Goal: Information Seeking & Learning: Find specific fact

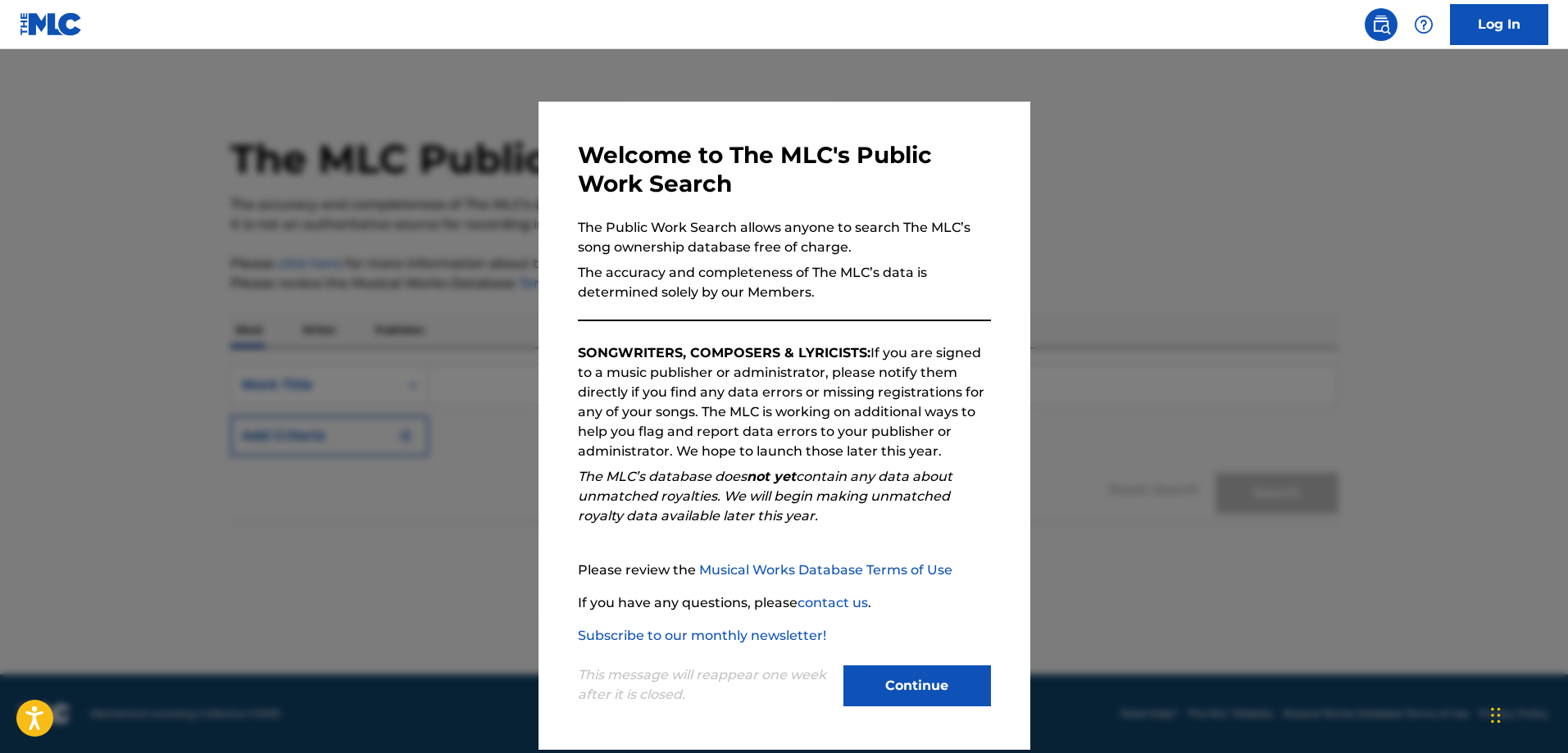
click at [868, 677] on button "Continue" at bounding box center [917, 686] width 148 height 41
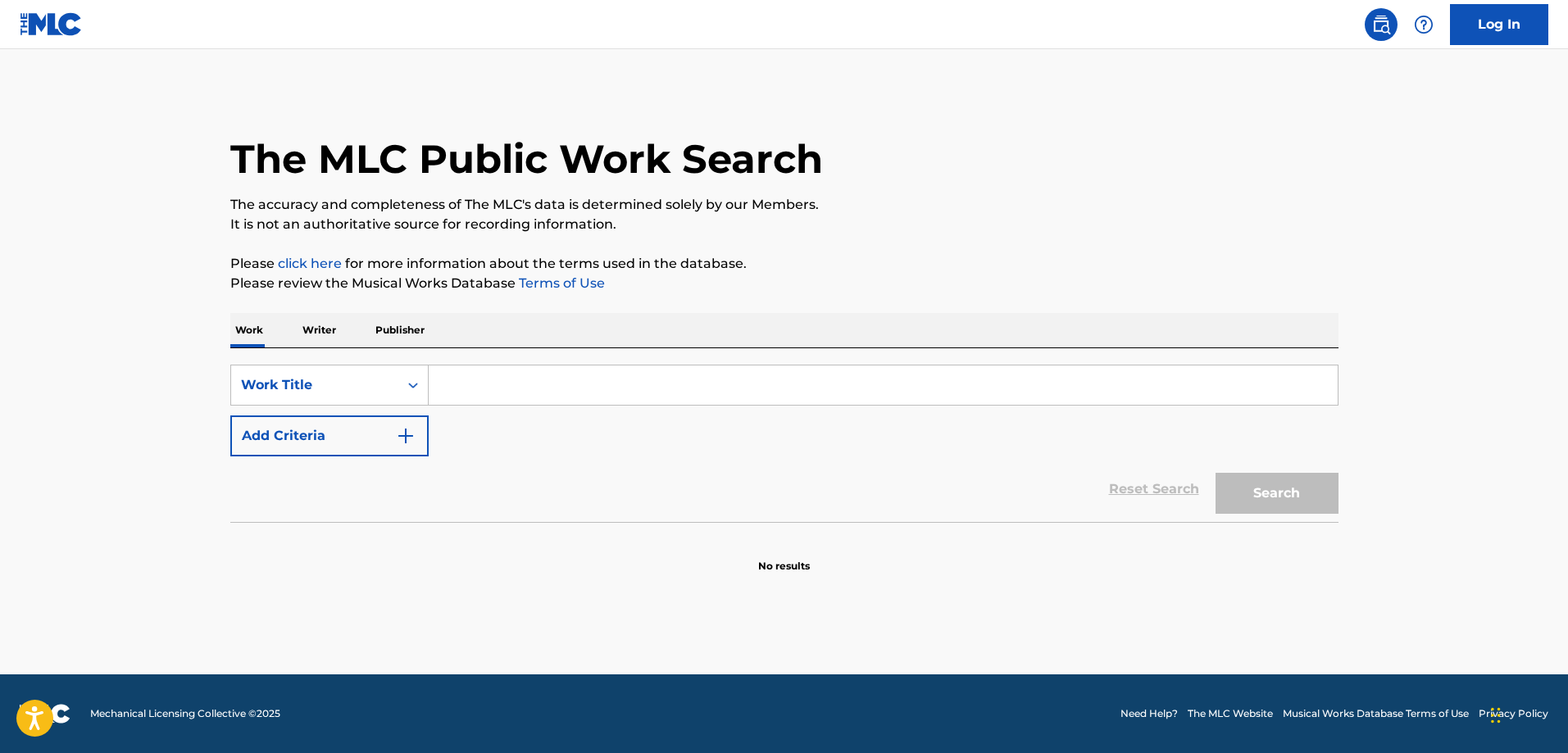
click at [541, 385] on input "Search Form" at bounding box center [884, 385] width 909 height 39
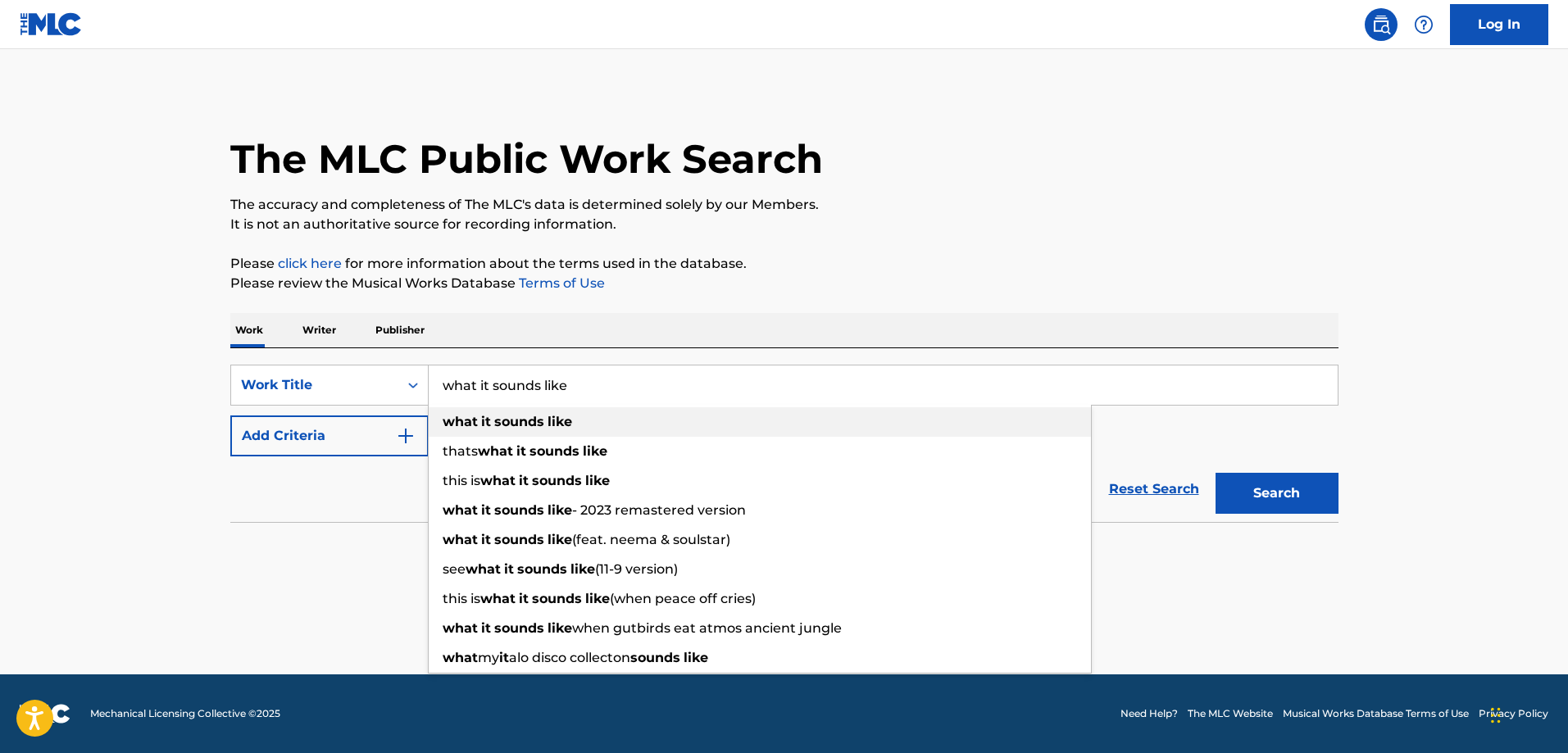
type input "what it sounds like"
drag, startPoint x: 539, startPoint y: 421, endPoint x: 367, endPoint y: 419, distance: 172.0
click at [539, 421] on strong "sounds" at bounding box center [519, 422] width 50 height 16
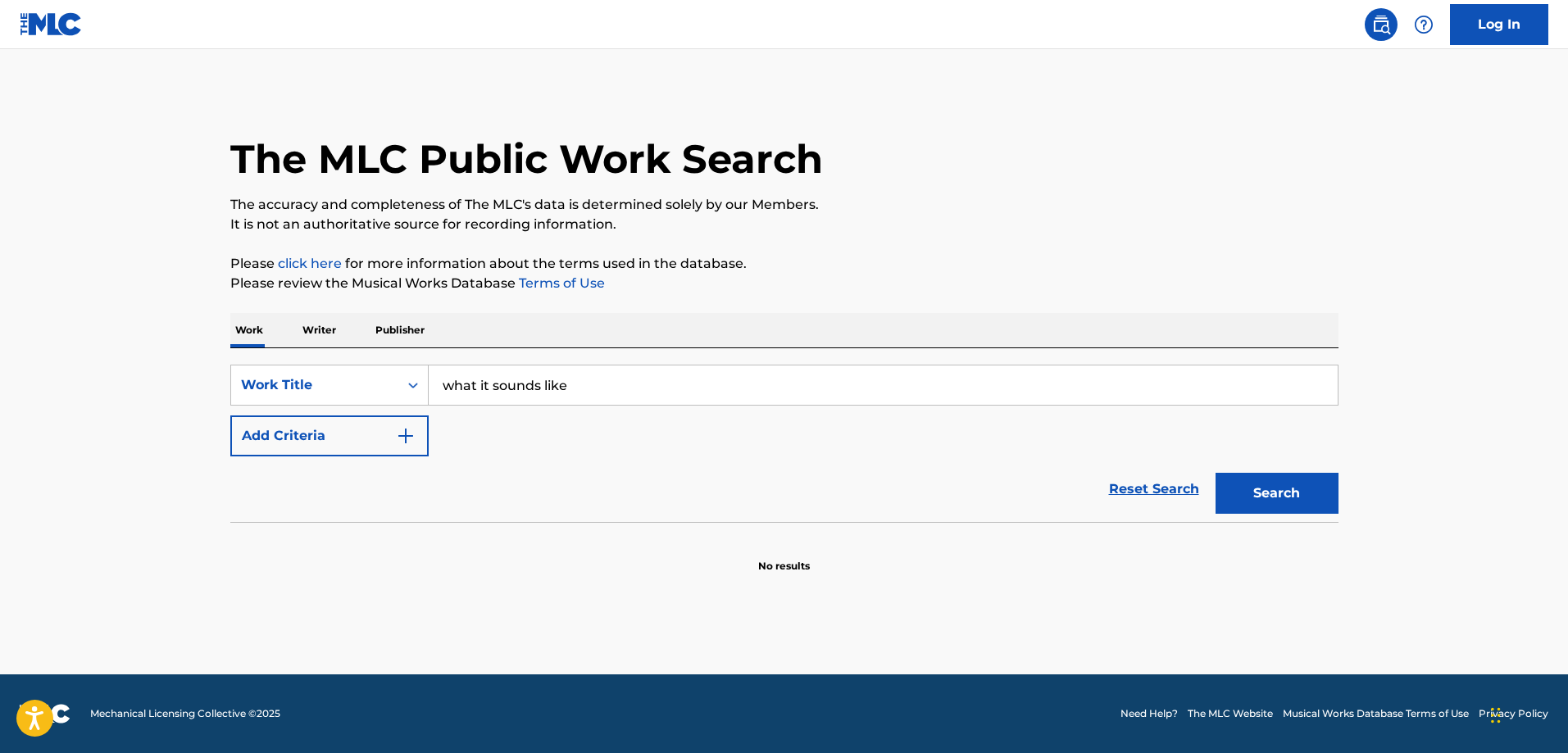
click at [329, 421] on button "Add Criteria" at bounding box center [329, 436] width 198 height 41
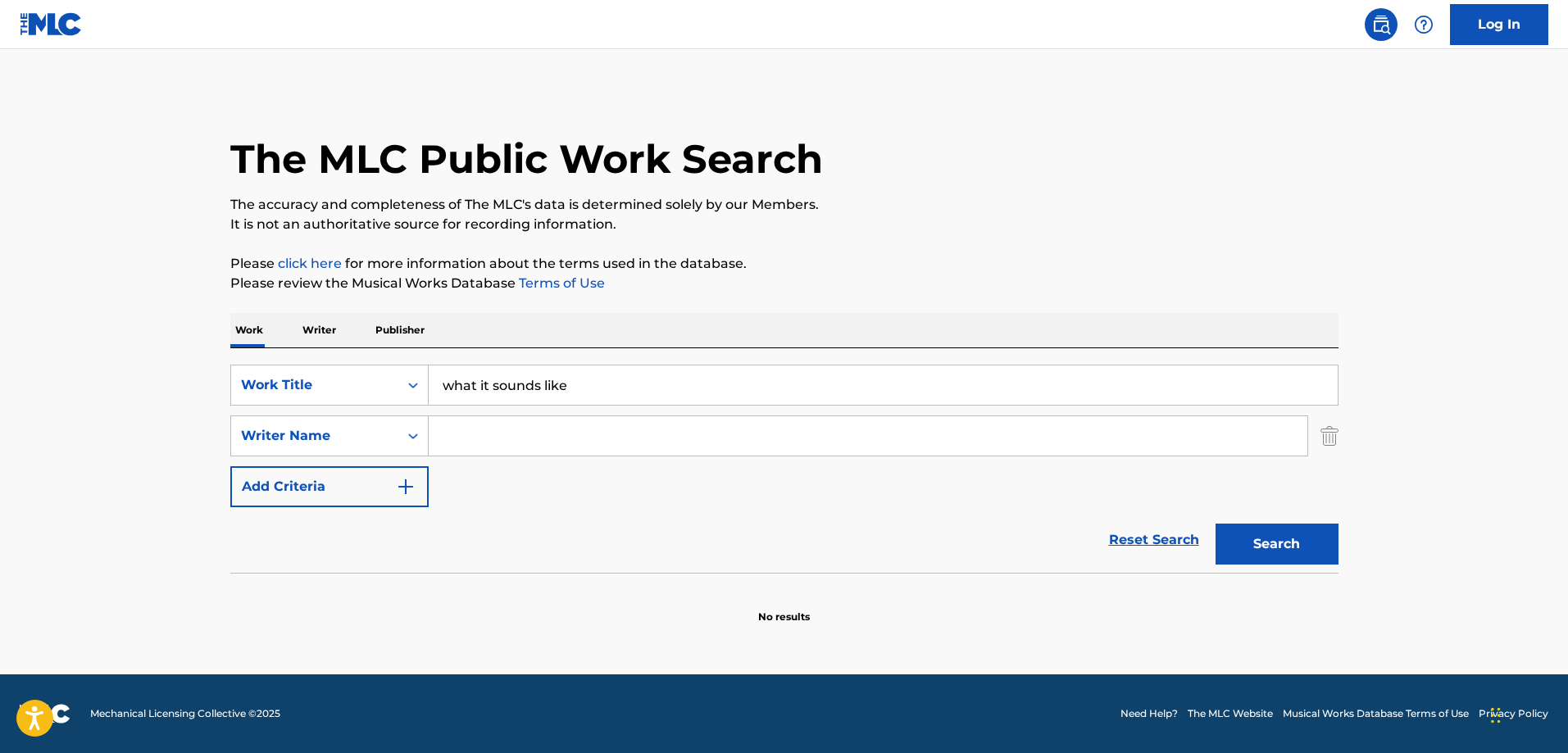
click at [486, 440] on input "Search Form" at bounding box center [868, 436] width 879 height 39
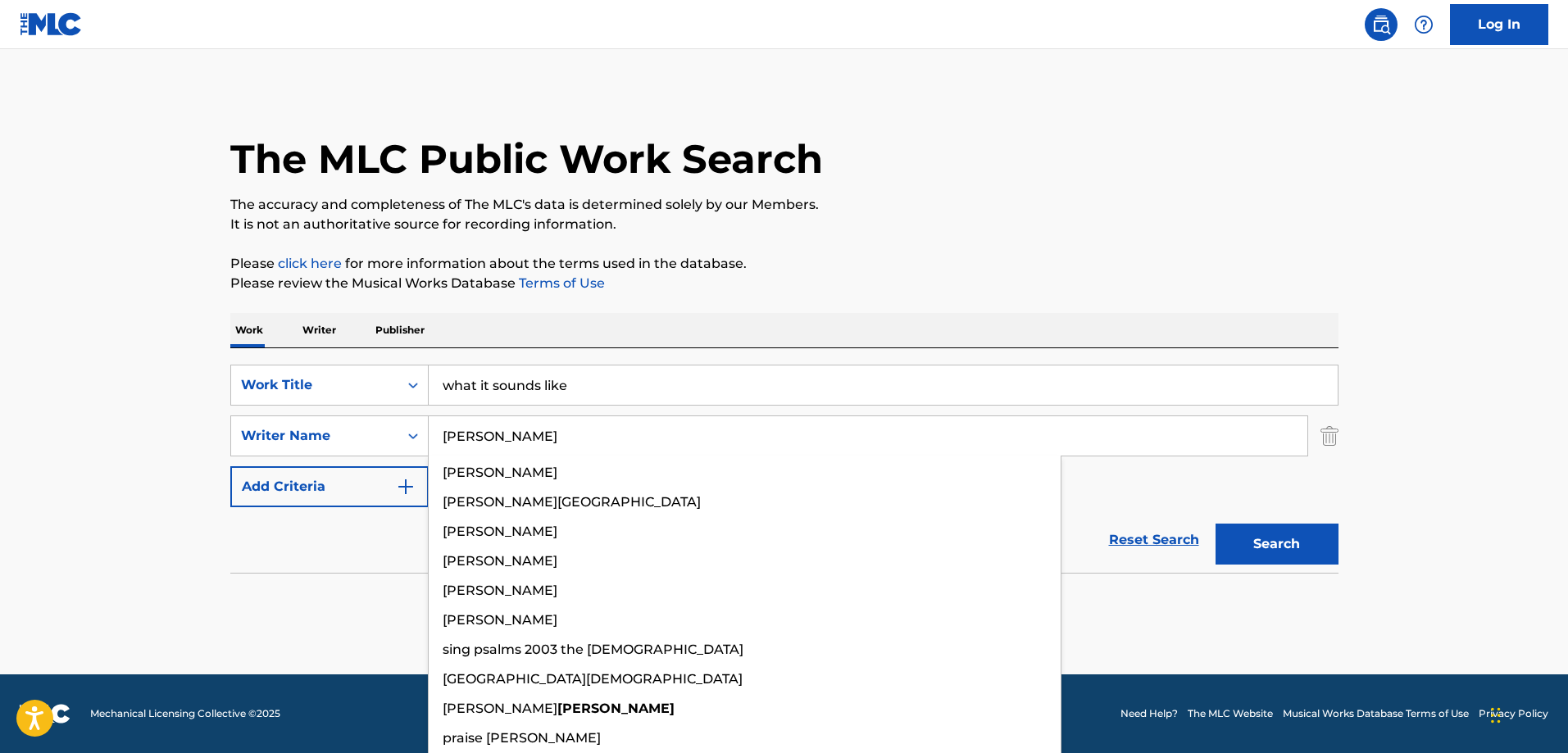
type input "[PERSON_NAME]"
click at [1215, 523] on button "Search" at bounding box center [1276, 544] width 123 height 41
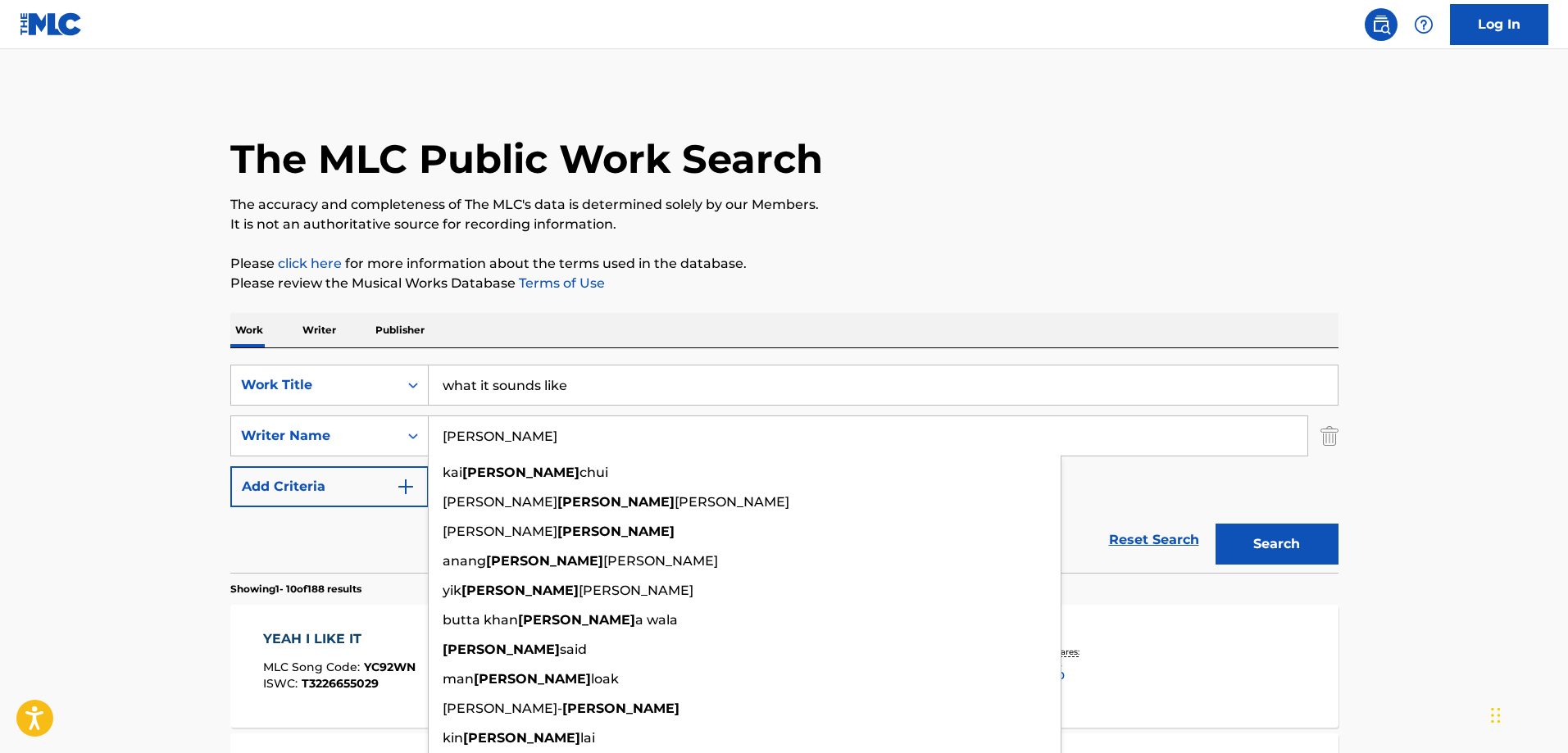
click at [530, 393] on input "what it sounds like" at bounding box center [884, 385] width 909 height 39
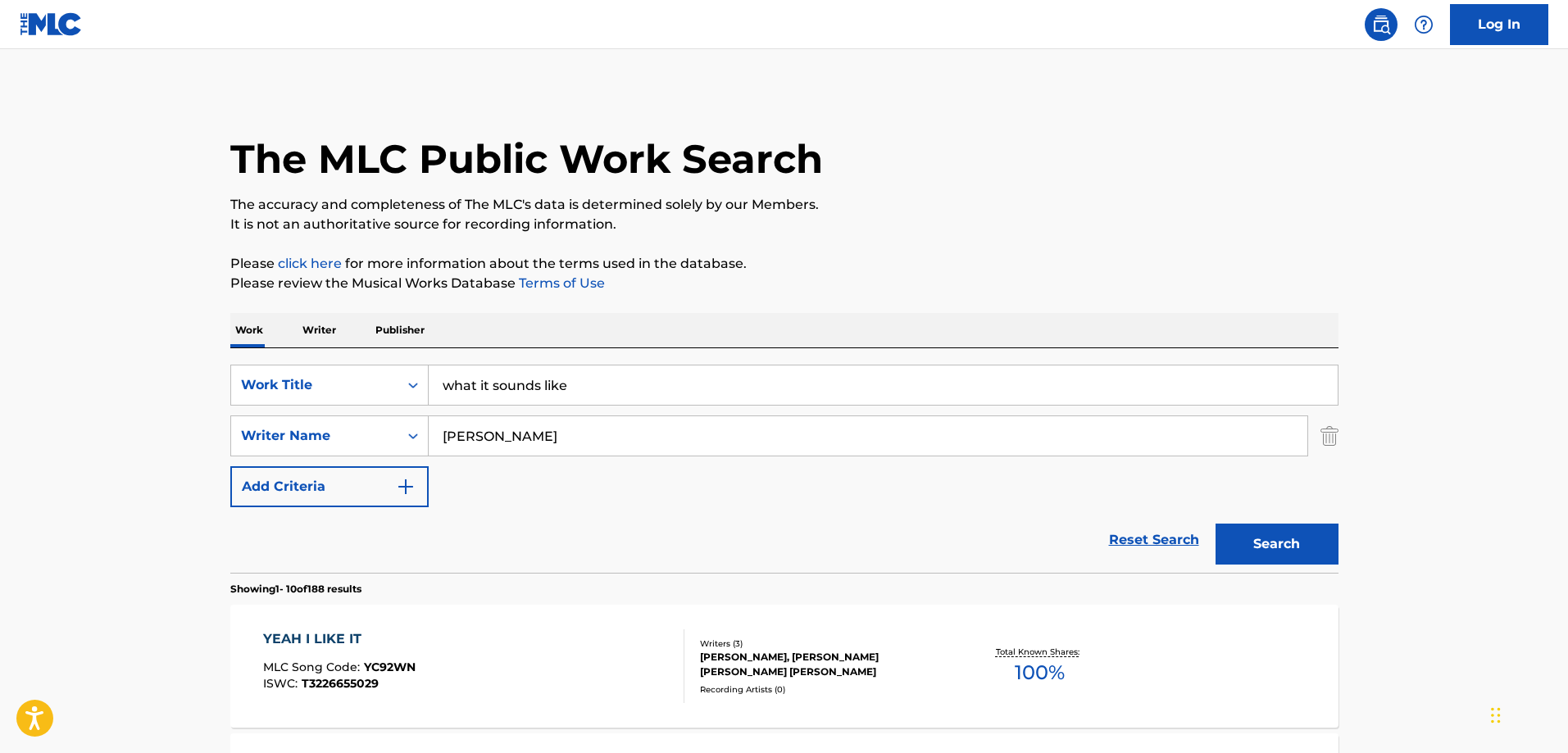
click at [530, 393] on input "what it sounds like" at bounding box center [884, 385] width 909 height 39
type input "I hope I never fall in love"
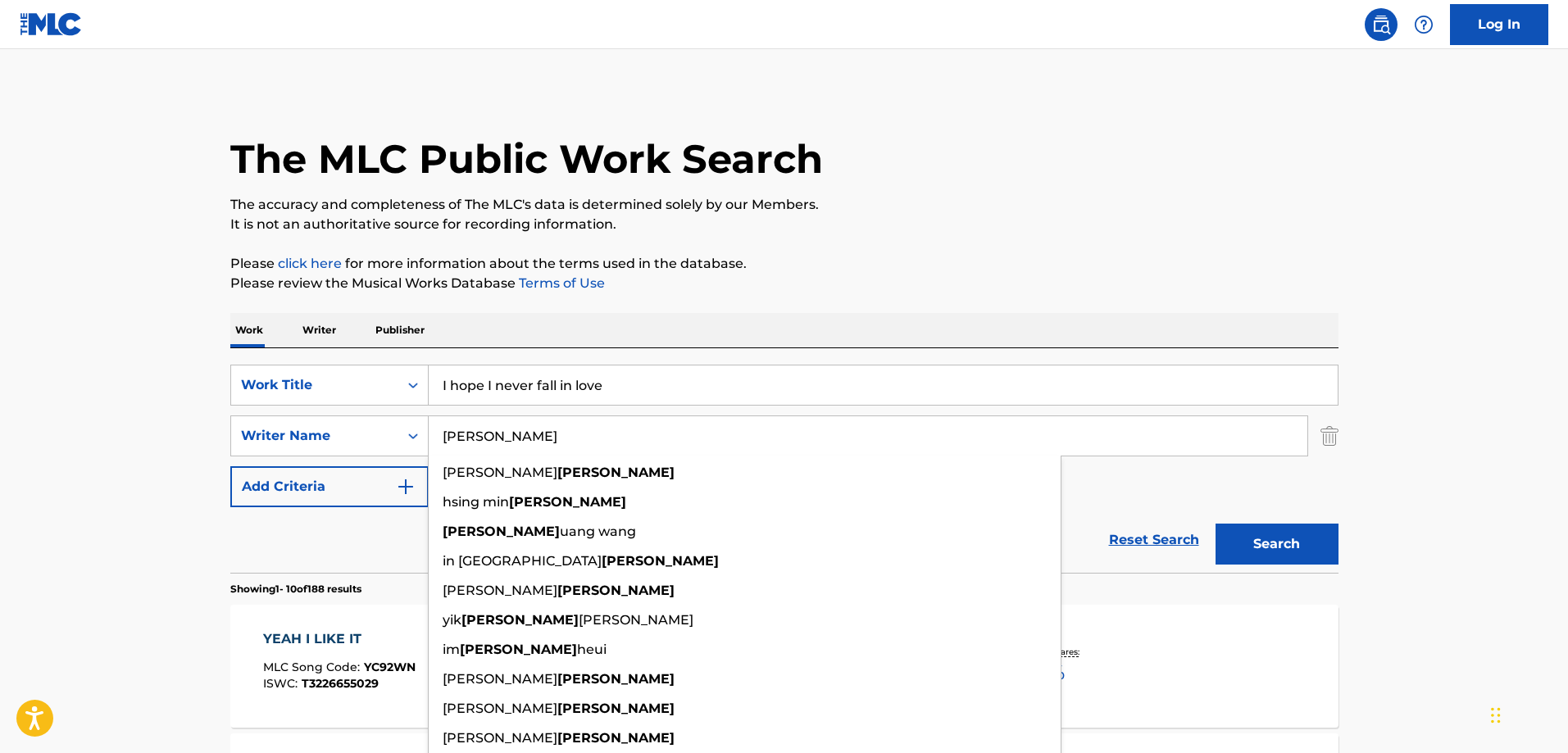
paste input "[PERSON_NAME]"
type input "[PERSON_NAME]"
click at [1215, 523] on button "Search" at bounding box center [1276, 544] width 123 height 41
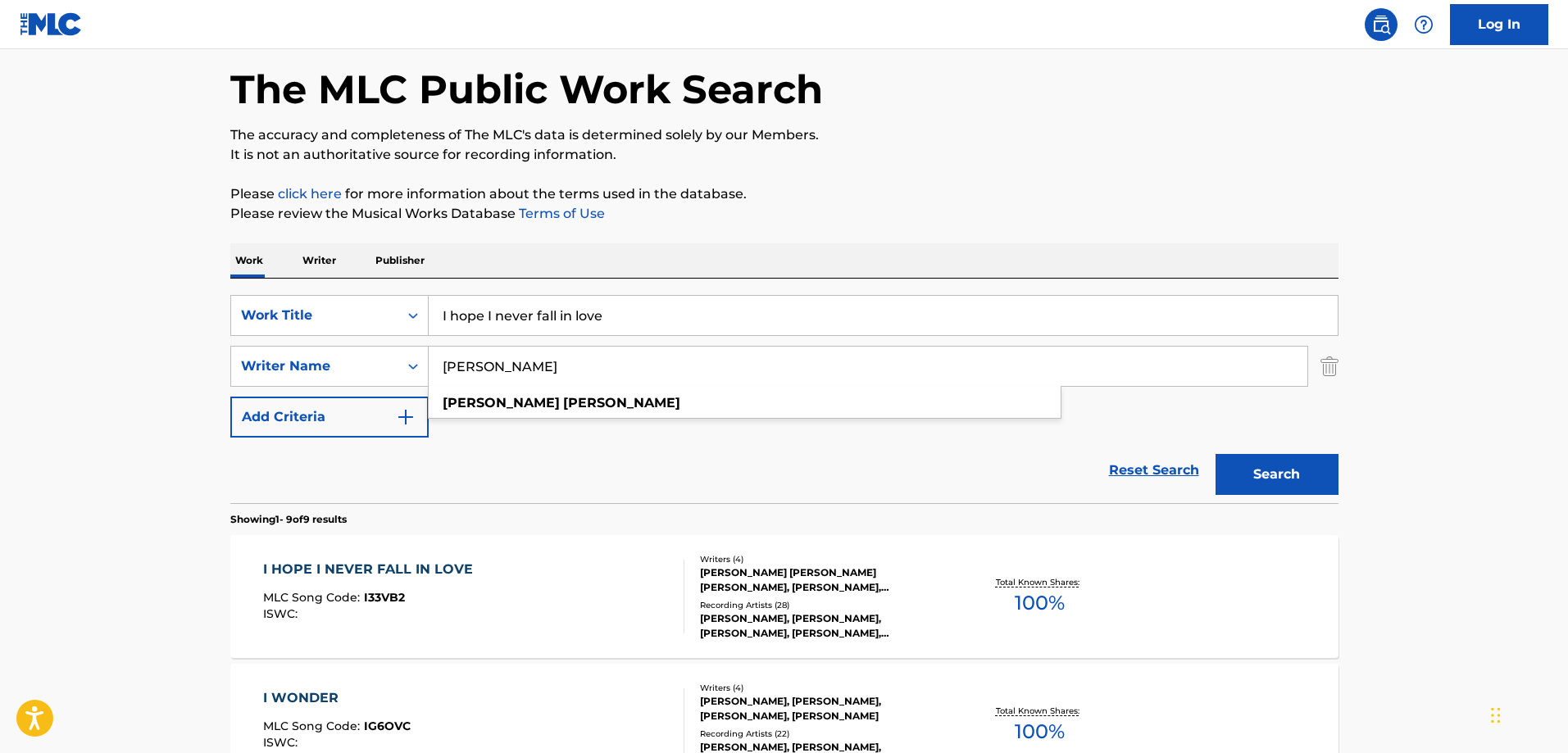
scroll to position [164, 0]
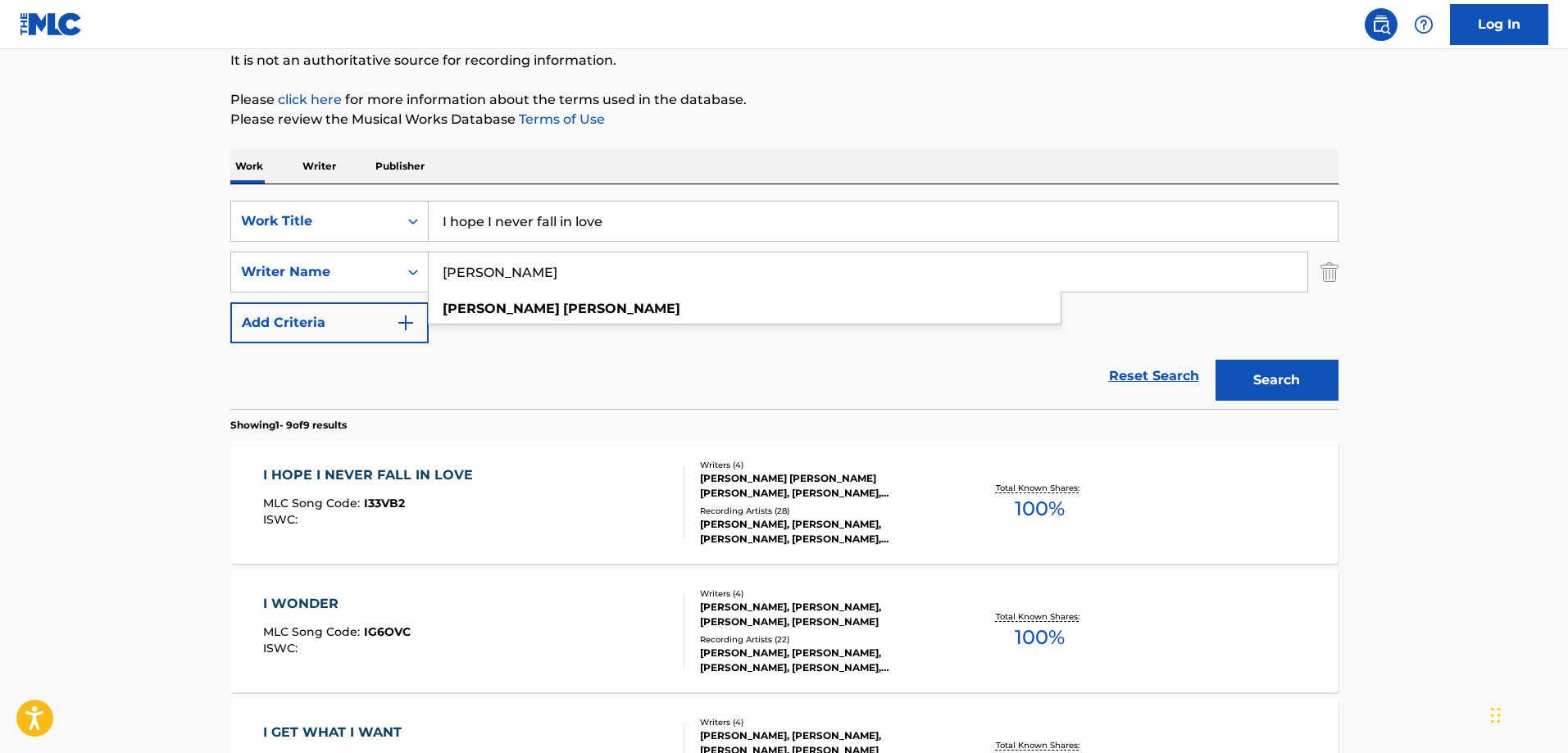
click at [531, 497] on div "I HOPE I NEVER FALL IN LOVE MLC Song Code : I33VB2 ISWC :" at bounding box center [473, 502] width 421 height 74
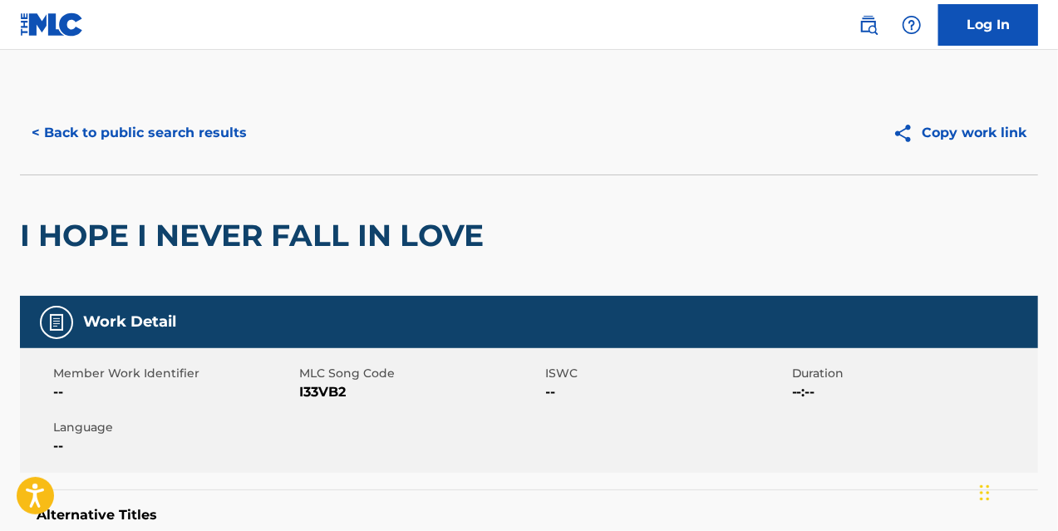
click at [878, 18] on link at bounding box center [868, 24] width 33 height 33
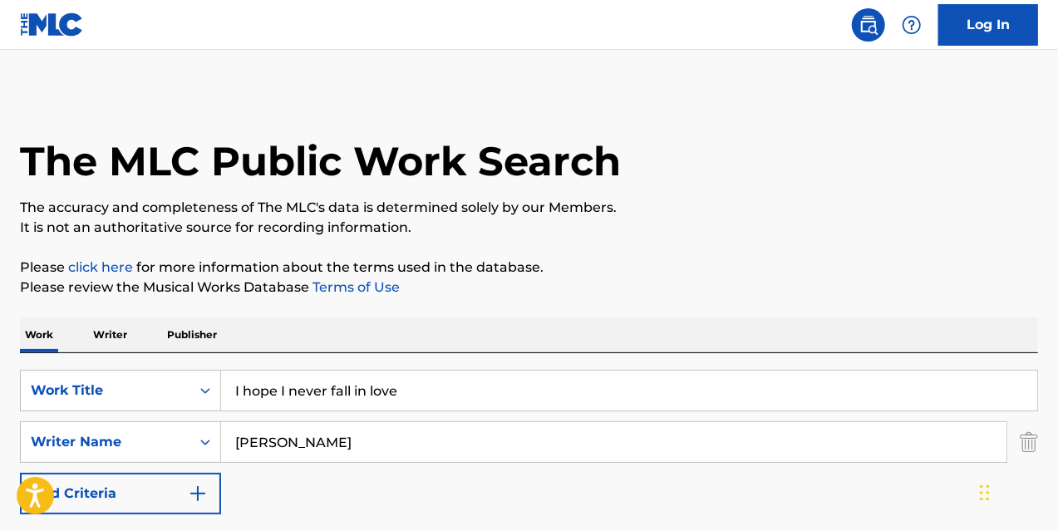
drag, startPoint x: 22, startPoint y: 328, endPoint x: 0, endPoint y: 308, distance: 30.0
type input "cut"
type input "v"
paste input "[PERSON_NAME]"
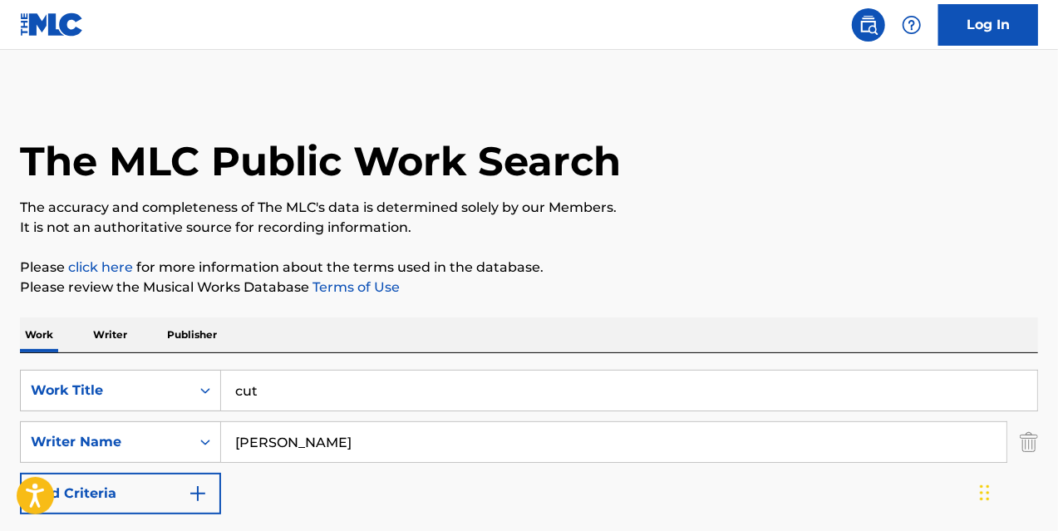
type input "[PERSON_NAME]"
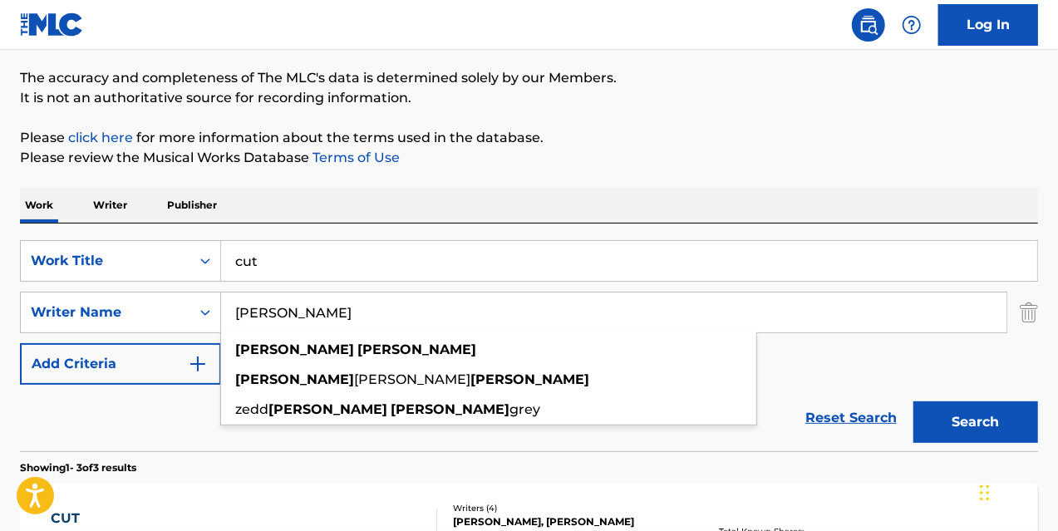
scroll to position [332, 0]
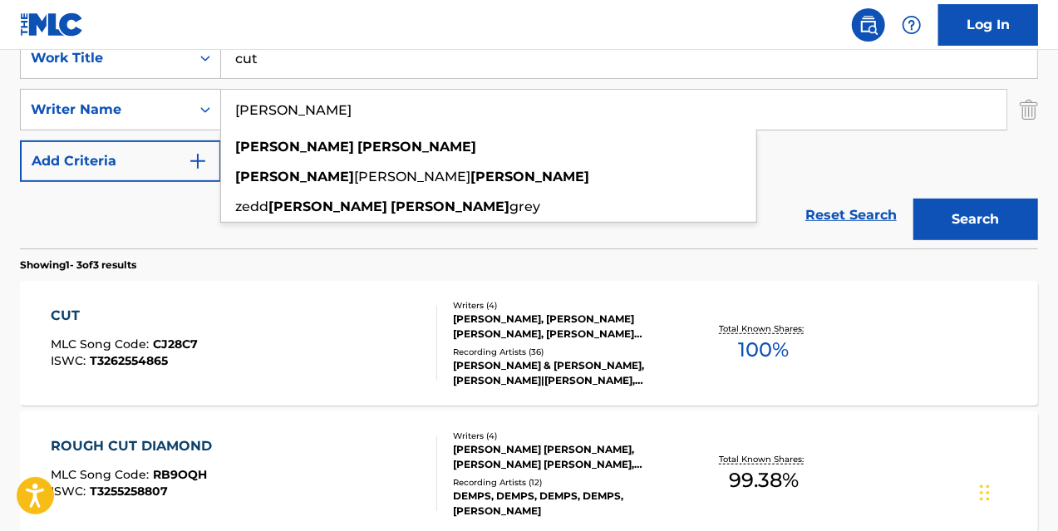
click at [347, 370] on div "CUT MLC Song Code : CJ28C7 ISWC : T3262554865" at bounding box center [244, 343] width 387 height 75
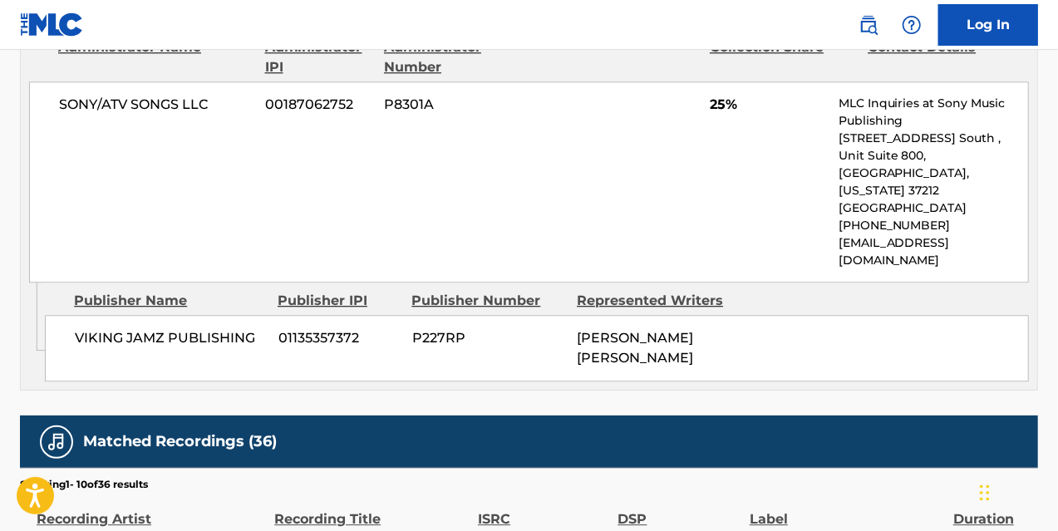
scroll to position [2078, 0]
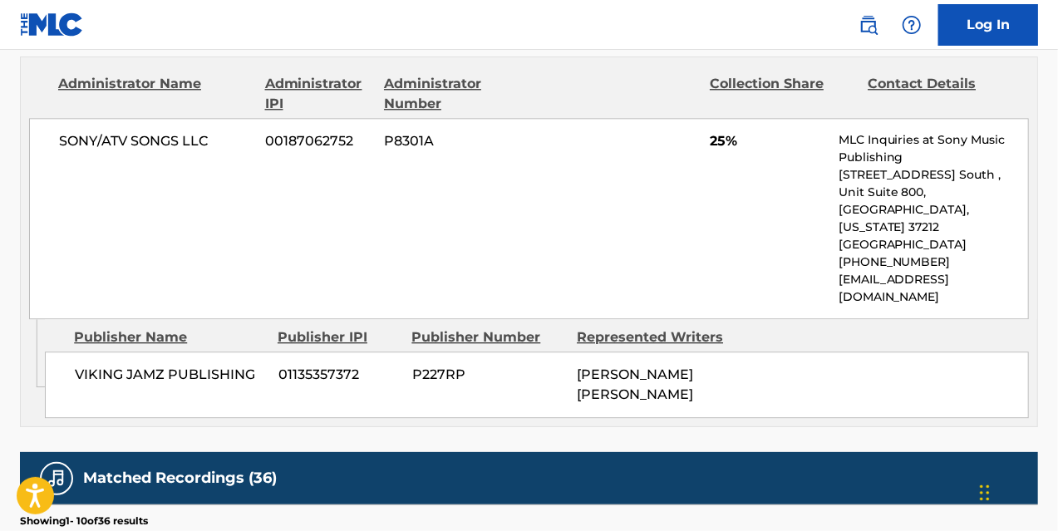
click at [878, 27] on img at bounding box center [868, 25] width 20 height 20
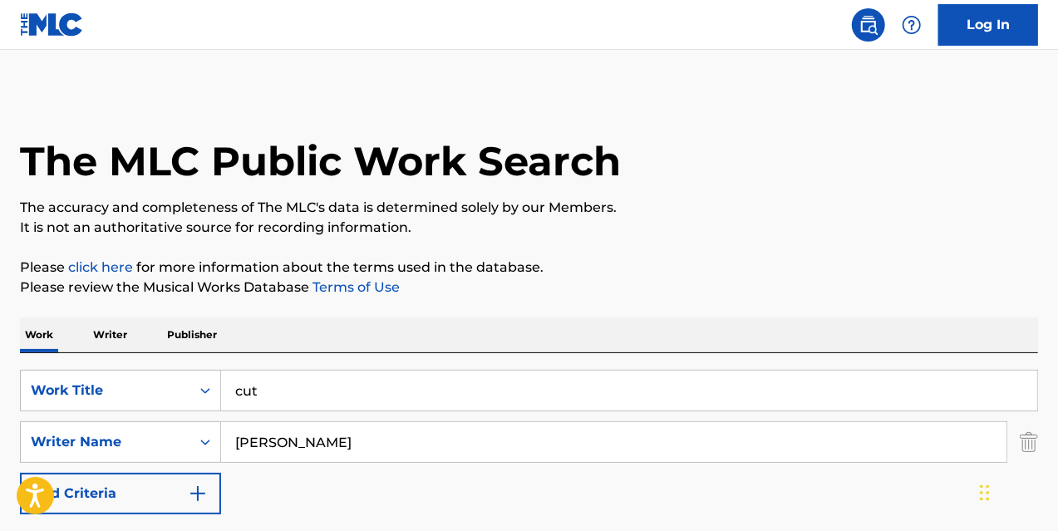
drag, startPoint x: 308, startPoint y: 381, endPoint x: 241, endPoint y: 389, distance: 67.7
click at [253, 383] on input "cut" at bounding box center [629, 391] width 816 height 40
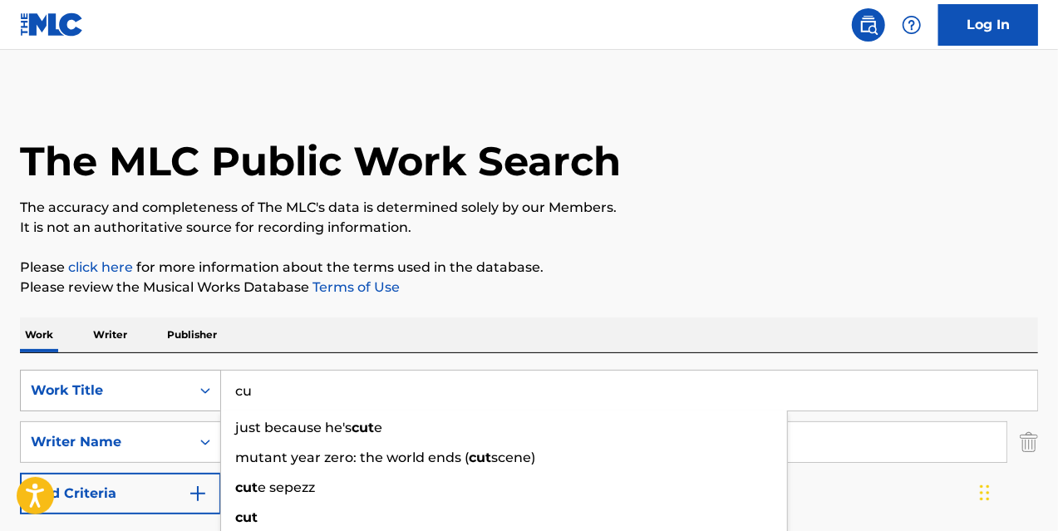
type input "c"
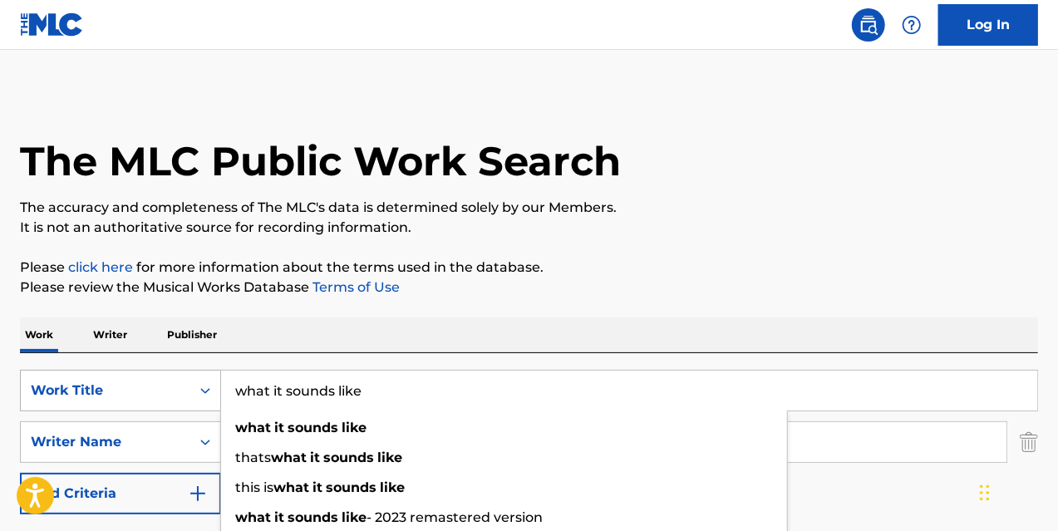
type input "what it sounds like"
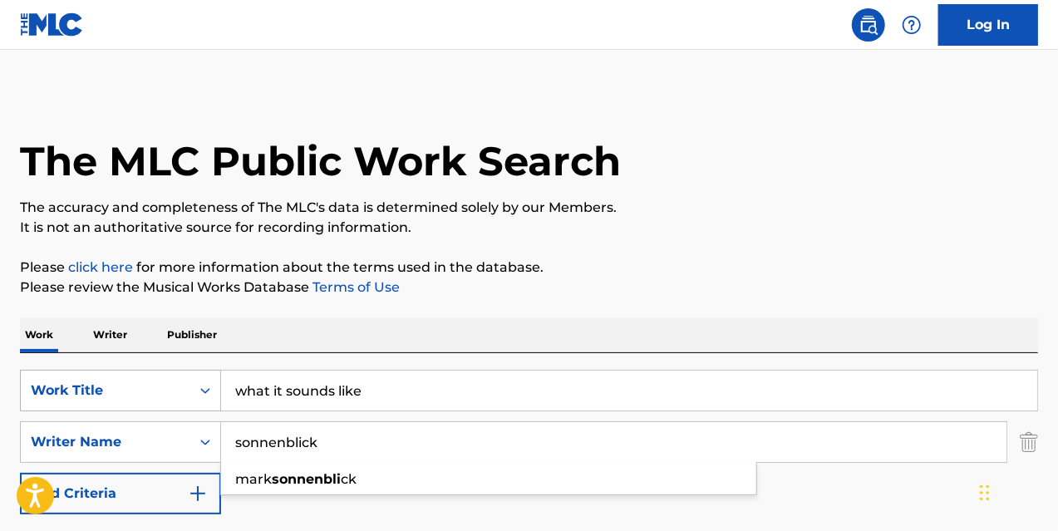
type input "sonnenblick"
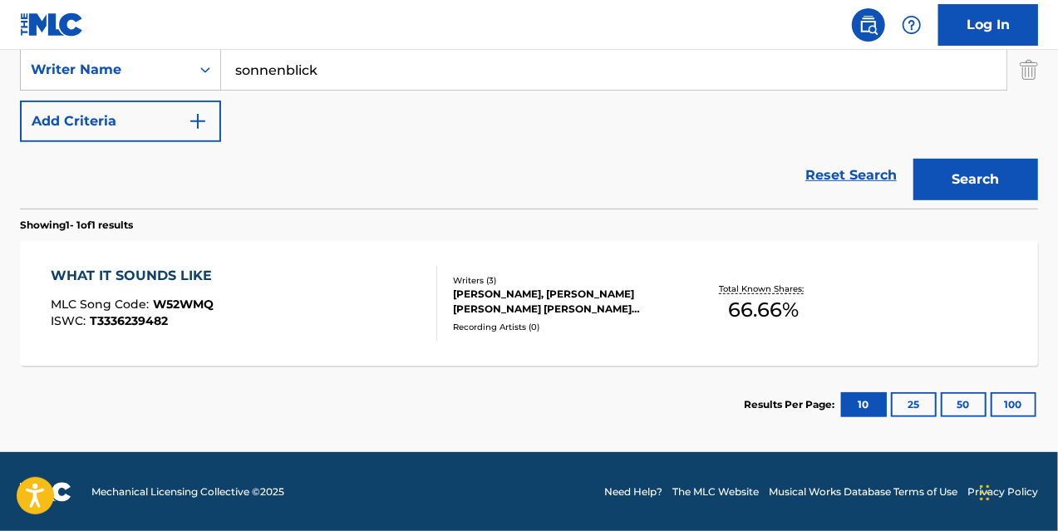
click at [264, 324] on div "WHAT IT SOUNDS LIKE MLC Song Code : W52WMQ ISWC : T3336239482" at bounding box center [244, 303] width 387 height 75
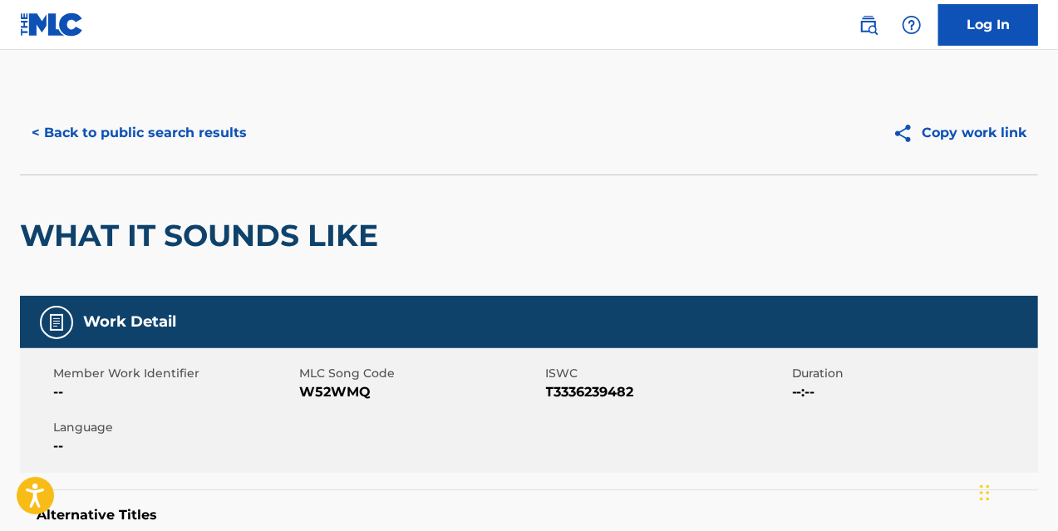
scroll to position [332, 0]
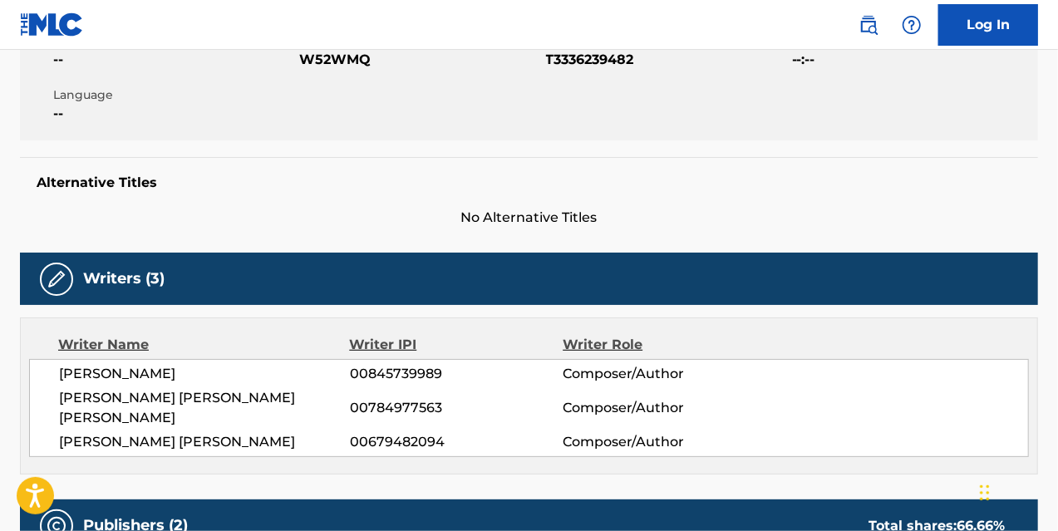
click at [156, 362] on div "[PERSON_NAME] 00845739989 Composer/Author [PERSON_NAME] [PERSON_NAME] [PERSON_N…" at bounding box center [529, 408] width 1000 height 98
click at [158, 378] on span "[PERSON_NAME]" at bounding box center [204, 374] width 291 height 20
copy span "SONNENBLICK"
click at [869, 31] on img at bounding box center [868, 25] width 20 height 20
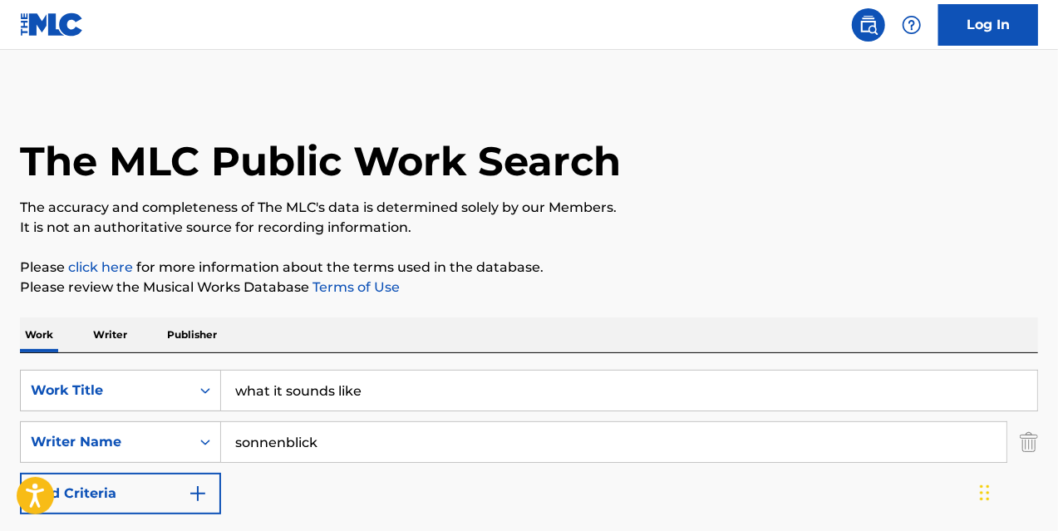
drag, startPoint x: 382, startPoint y: 381, endPoint x: 95, endPoint y: 362, distance: 288.1
click at [95, 362] on div "SearchWithCriteria3c666469-4b3c-4c63-9fbe-a60fa43b152b Work Title what it sound…" at bounding box center [529, 467] width 1018 height 228
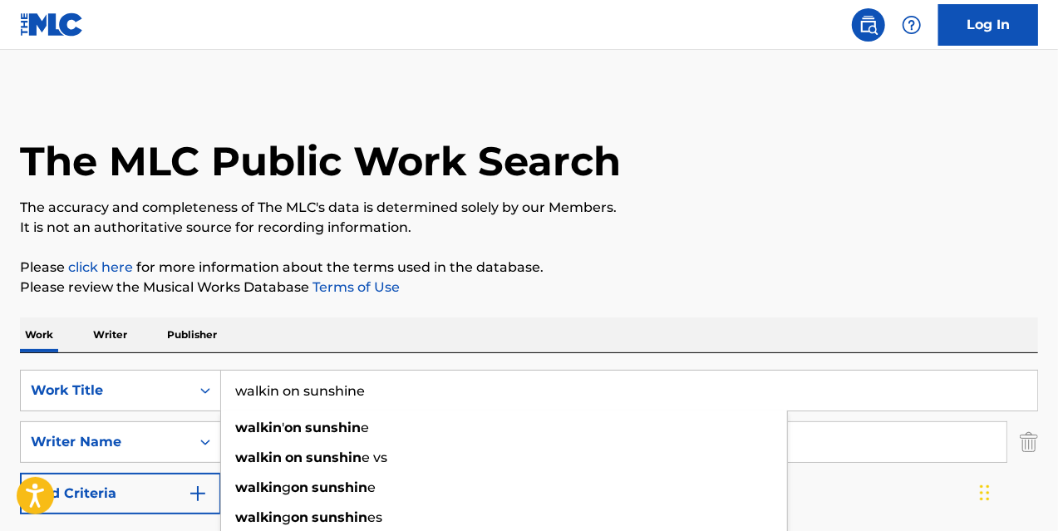
type input "walkin on sunshine"
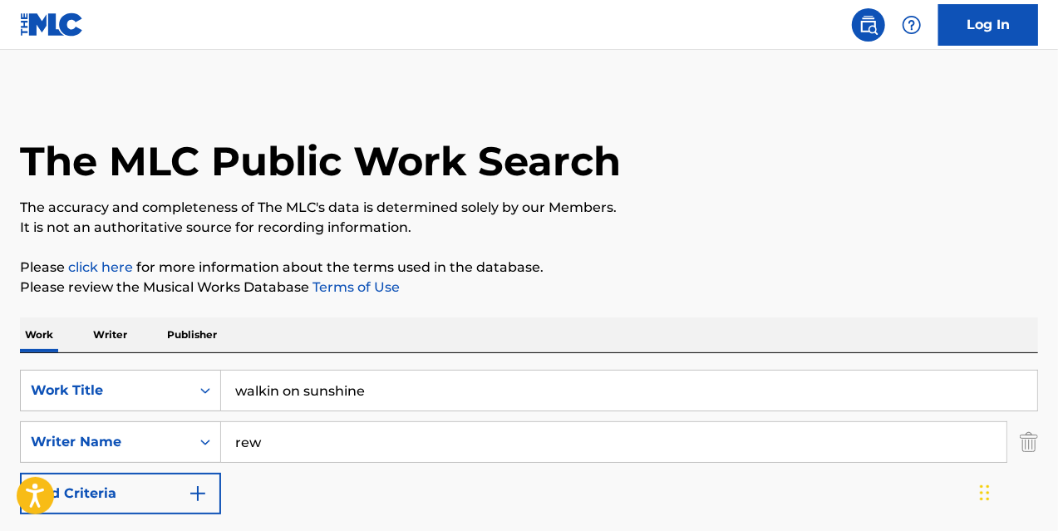
type input "rew"
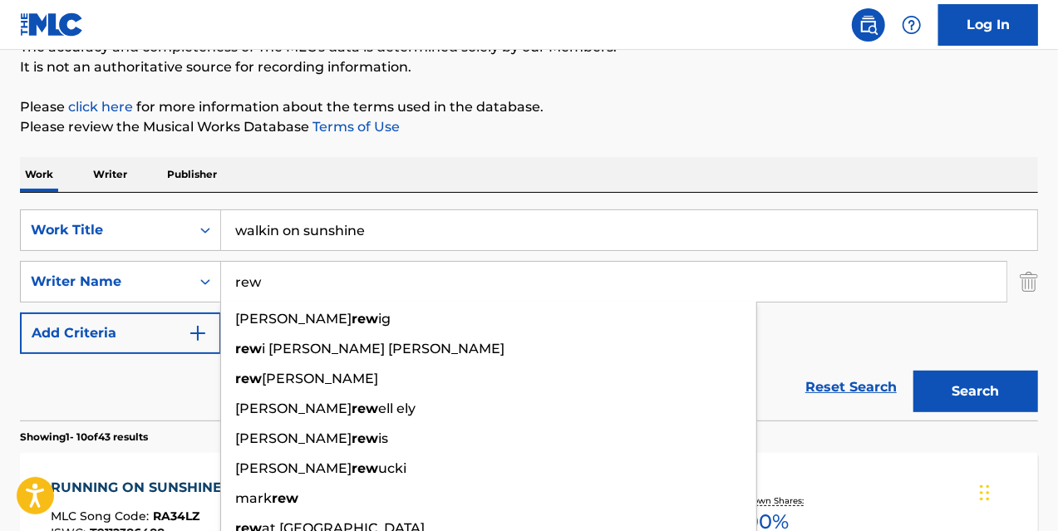
scroll to position [410, 0]
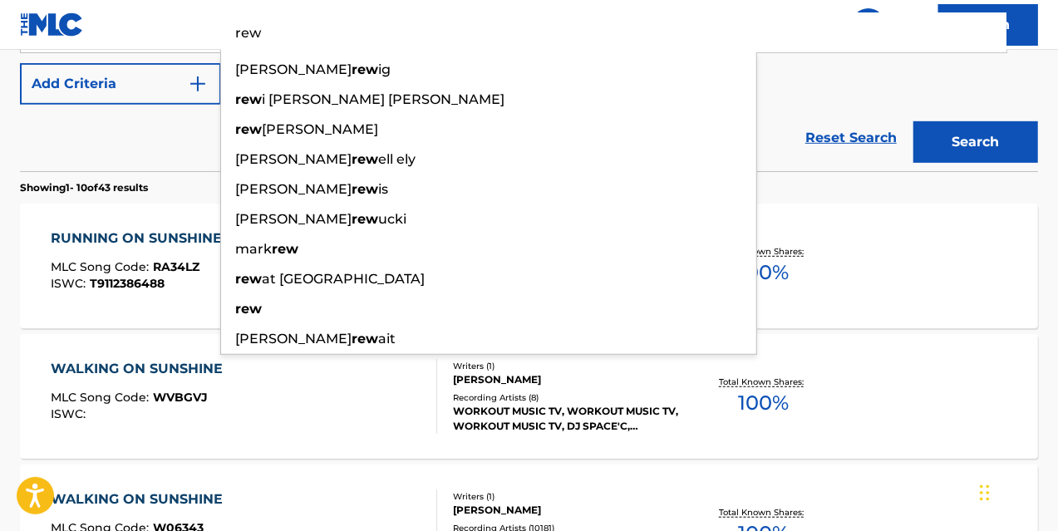
click at [410, 421] on div "WALKING ON SUNSHINE MLC Song Code : WVBGVJ ISWC :" at bounding box center [244, 396] width 387 height 75
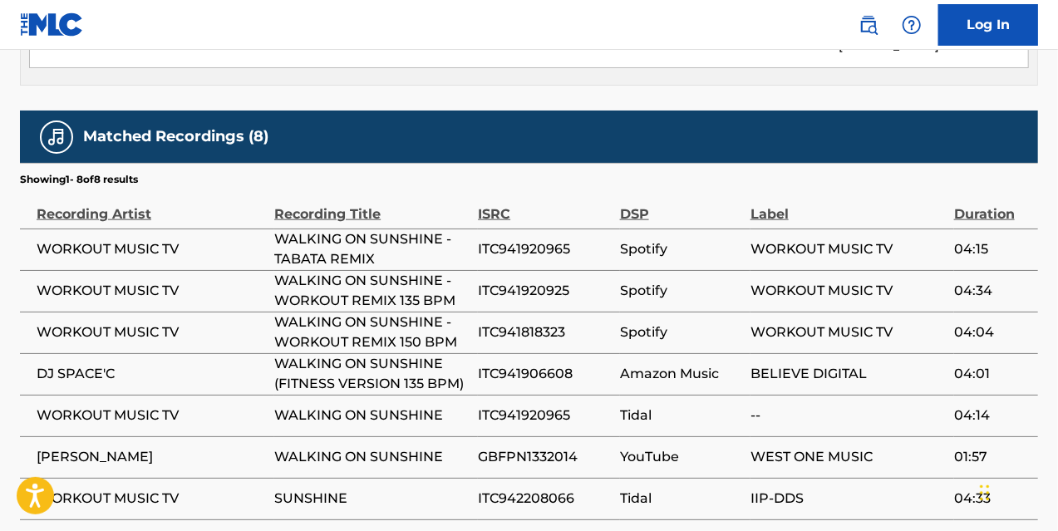
scroll to position [1012, 0]
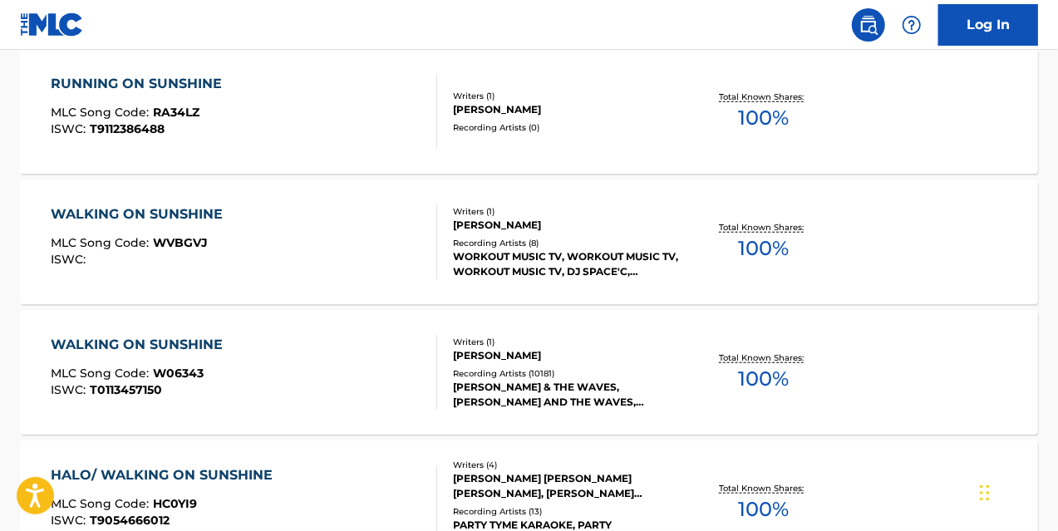
scroll to position [588, 0]
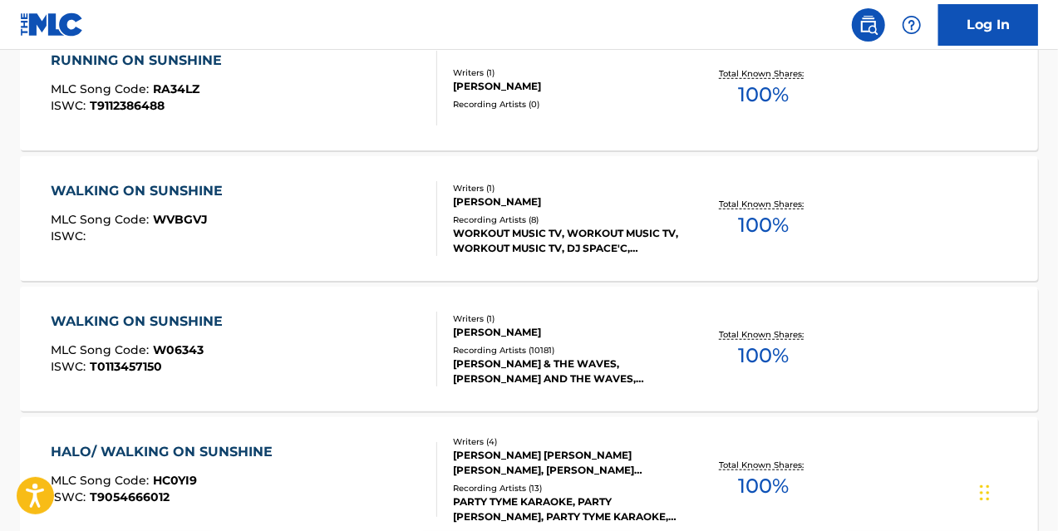
click at [328, 343] on div "WALKING ON SUNSHINE MLC Song Code : W06343 ISWC : T0113457150" at bounding box center [244, 349] width 387 height 75
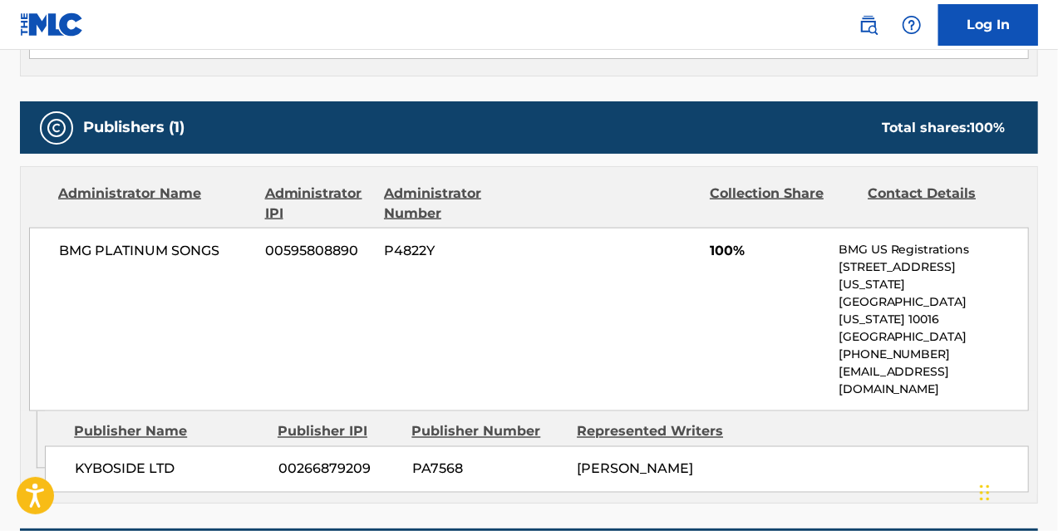
scroll to position [1163, 0]
